Goal: Find specific page/section: Find specific page/section

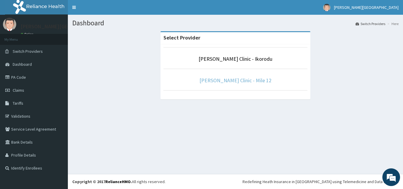
click at [238, 79] on link "[PERSON_NAME] Clinic - Mile 12" at bounding box center [236, 80] width 72 height 7
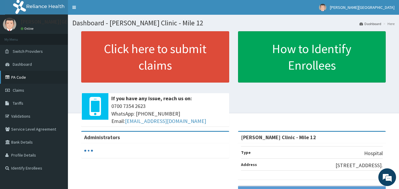
click at [21, 75] on link "PA Code" at bounding box center [34, 77] width 68 height 13
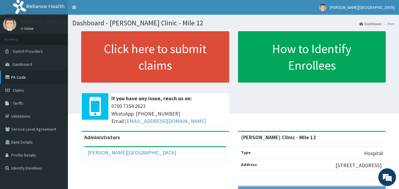
click at [17, 75] on link "PA Code" at bounding box center [34, 77] width 68 height 13
